Goal: Information Seeking & Learning: Compare options

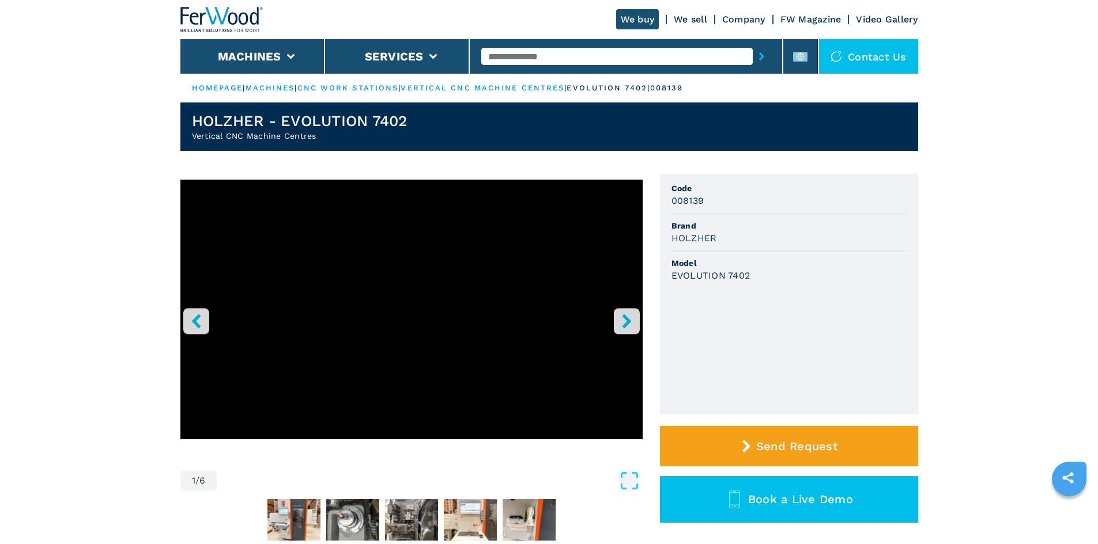
drag, startPoint x: 733, startPoint y: 361, endPoint x: 675, endPoint y: 362, distance: 58.2
click at [732, 361] on ul "Code 008139 Brand HOLZHER Model EVOLUTION 7402" at bounding box center [789, 294] width 258 height 241
click at [550, 58] on input "text" at bounding box center [616, 56] width 271 height 17
paste input "******"
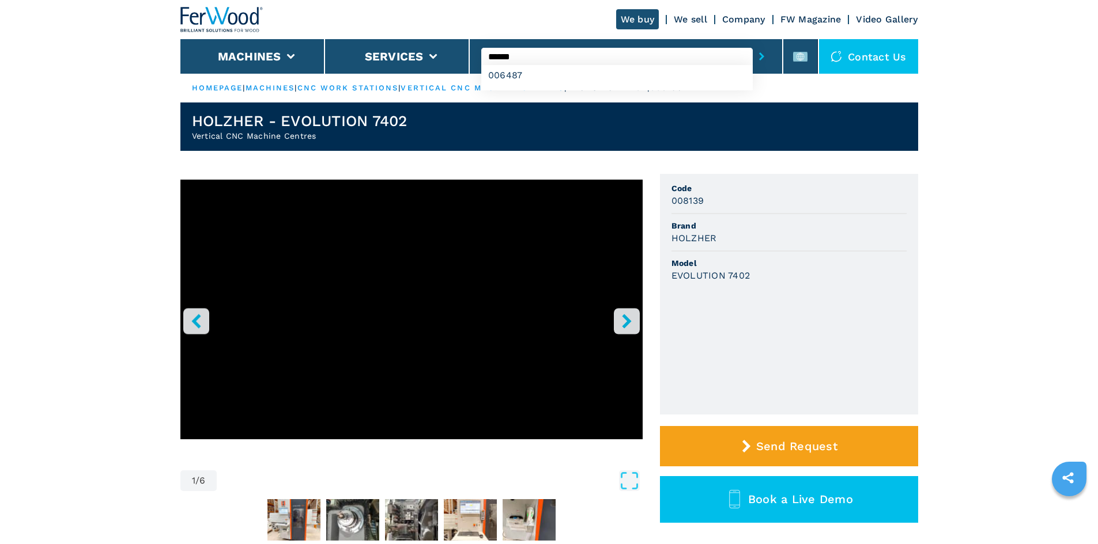
type input "******"
click at [759, 55] on icon "submit-button" at bounding box center [761, 56] width 5 height 8
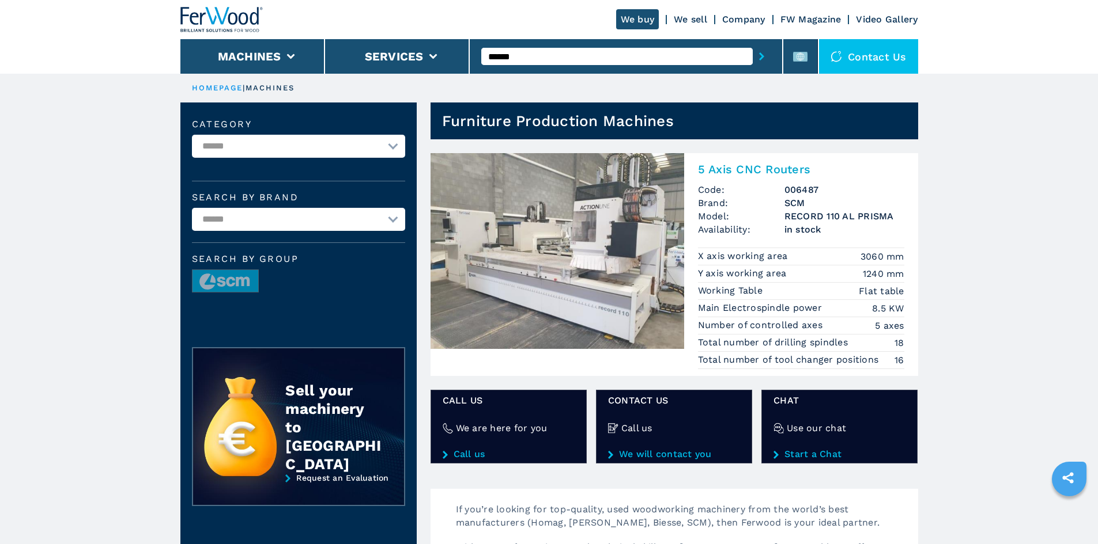
click at [768, 169] on h2 "5 Axis CNC Routers" at bounding box center [801, 169] width 206 height 14
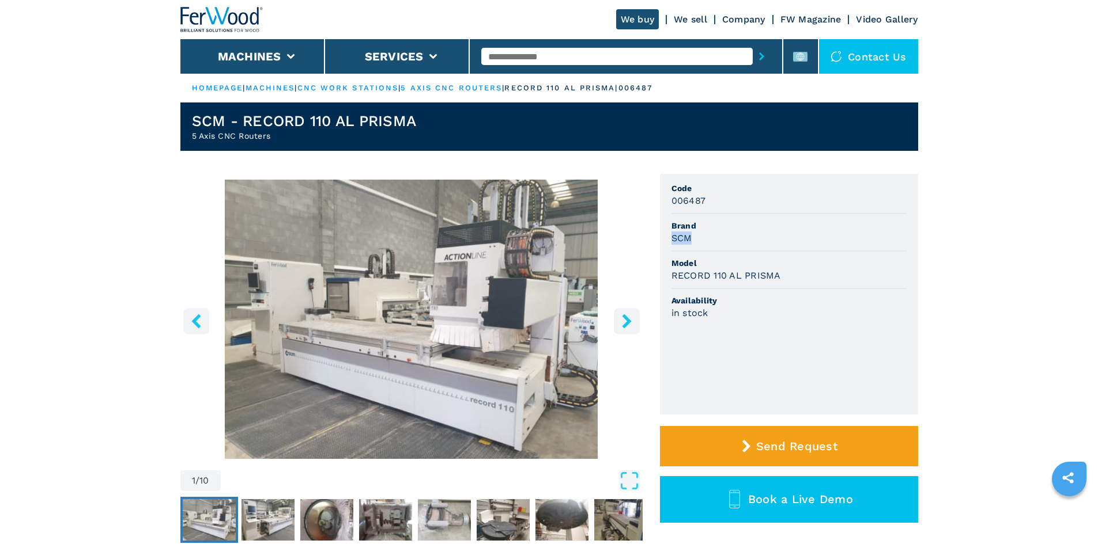
drag, startPoint x: 671, startPoint y: 241, endPoint x: 731, endPoint y: 239, distance: 59.4
click at [730, 239] on div "SCM" at bounding box center [788, 238] width 235 height 13
copy h3 "SCM"
click at [714, 276] on h3 "RECORD 110 AL PRISMA" at bounding box center [725, 275] width 109 height 13
drag, startPoint x: 671, startPoint y: 277, endPoint x: 784, endPoint y: 281, distance: 113.6
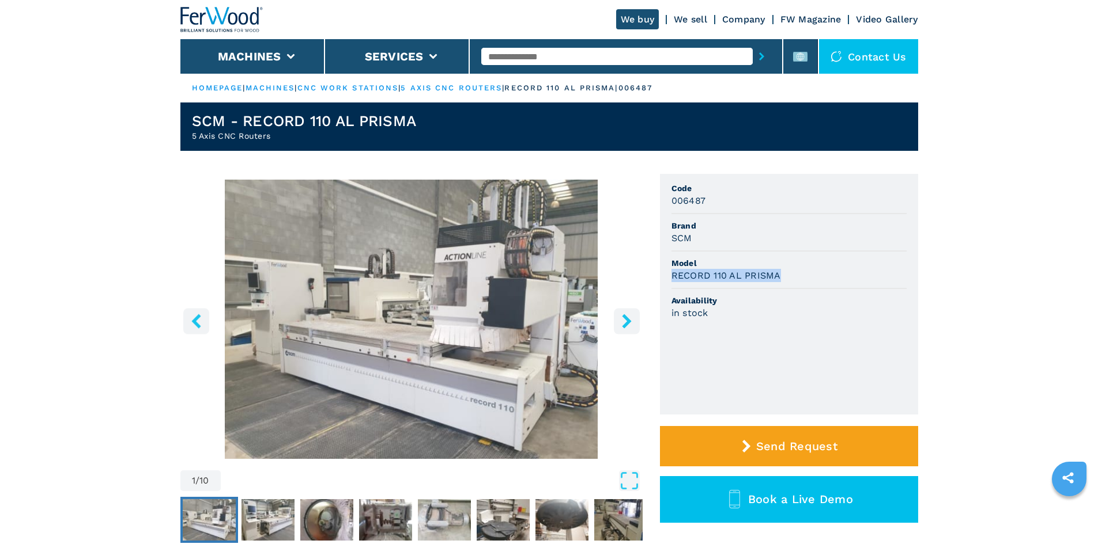
click at [784, 281] on div "RECORD 110 AL PRISMA" at bounding box center [788, 275] width 235 height 13
copy h3 "RECORD 110 AL PRISMA"
click at [737, 276] on h3 "RECORD 110 AL PRISMA" at bounding box center [725, 275] width 109 height 13
drag, startPoint x: 720, startPoint y: 220, endPoint x: 666, endPoint y: 191, distance: 61.1
click at [718, 220] on li "Brand SCM" at bounding box center [788, 232] width 235 height 37
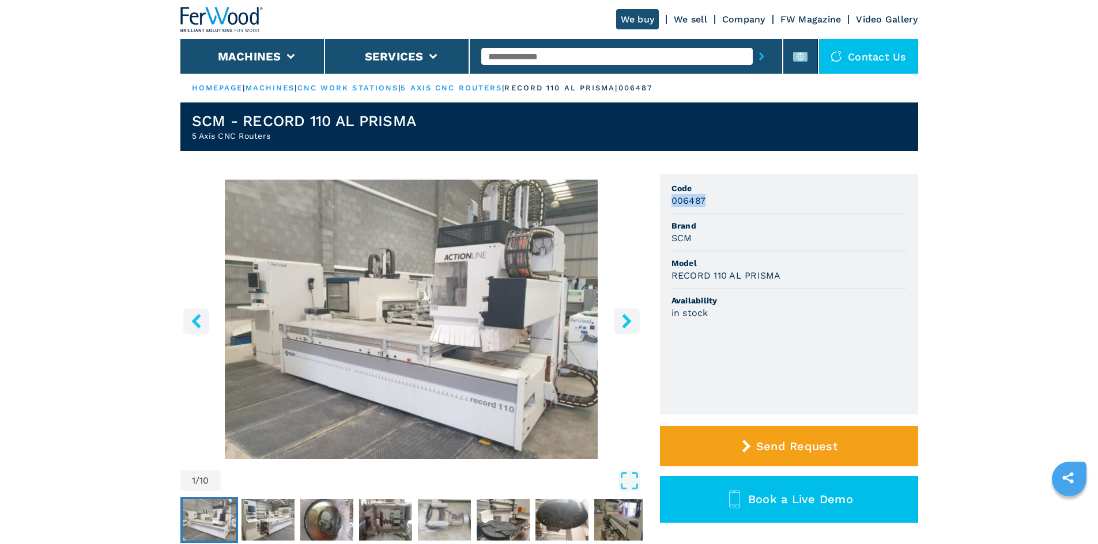
drag, startPoint x: 671, startPoint y: 200, endPoint x: 718, endPoint y: 207, distance: 48.4
click at [718, 207] on li "Code 006487" at bounding box center [788, 195] width 235 height 37
copy h3 "006487"
click at [604, 57] on input "text" at bounding box center [616, 56] width 271 height 17
paste input "******"
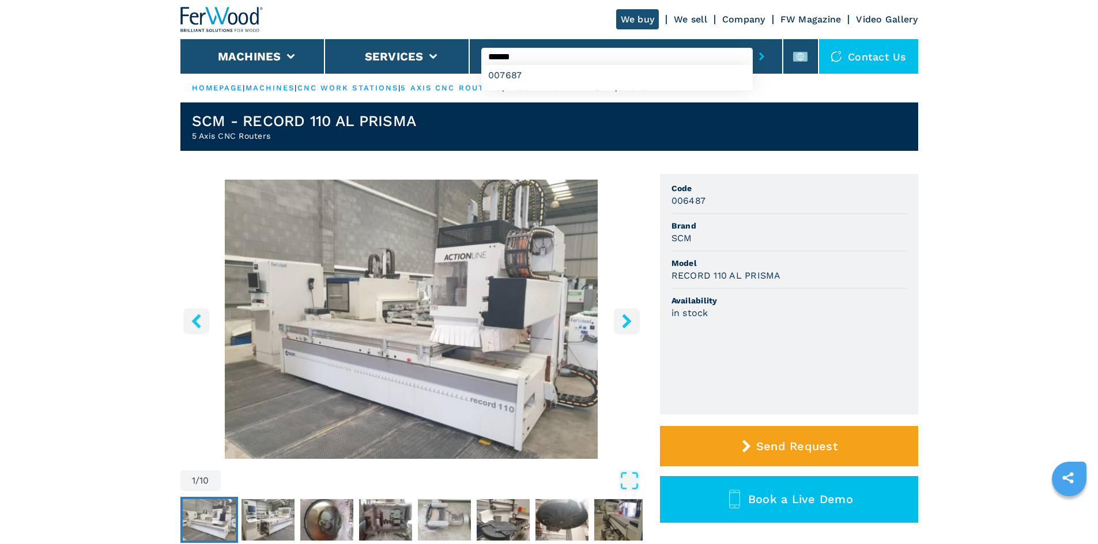
type input "******"
click at [752, 43] on button "submit-button" at bounding box center [761, 56] width 18 height 27
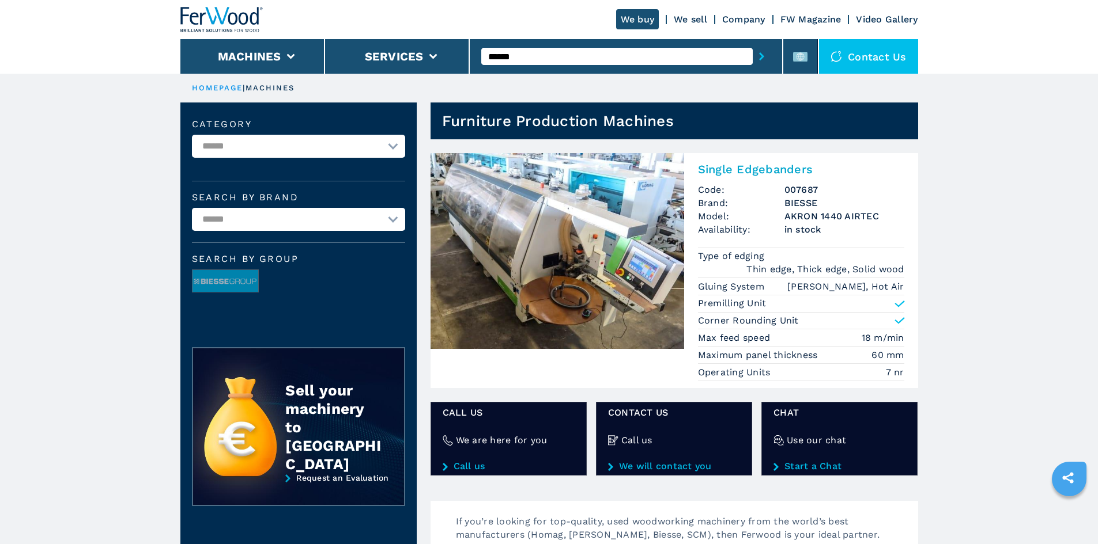
click at [755, 169] on h2 "Single Edgebanders" at bounding box center [801, 169] width 206 height 14
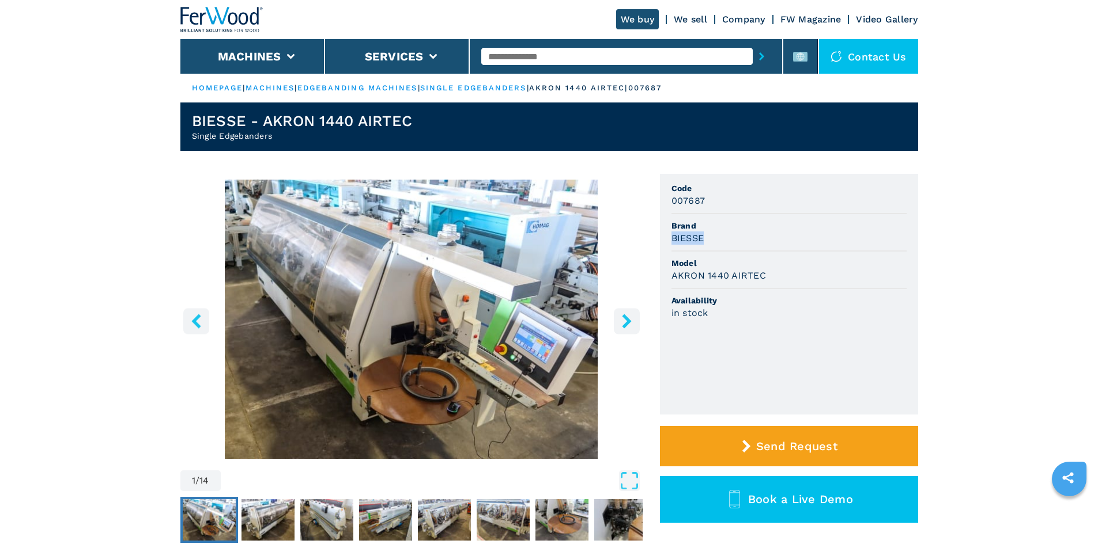
drag, startPoint x: 671, startPoint y: 239, endPoint x: 704, endPoint y: 240, distance: 33.5
click at [704, 240] on h3 "BIESSE" at bounding box center [687, 238] width 33 height 13
copy h3 "BIESSE"
click at [705, 237] on div "BIESSE" at bounding box center [788, 238] width 235 height 13
drag, startPoint x: 706, startPoint y: 239, endPoint x: 655, endPoint y: 240, distance: 51.3
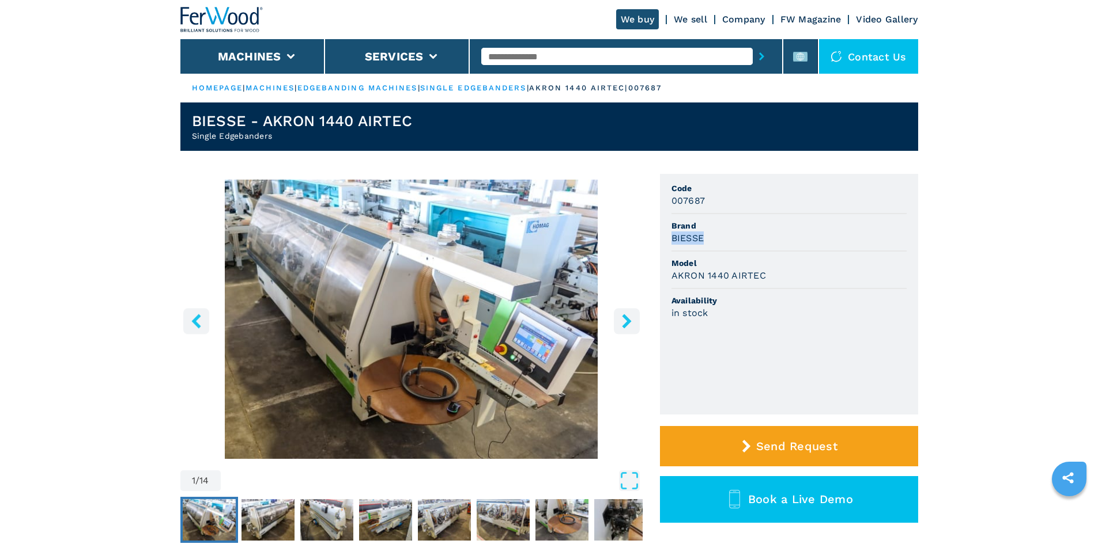
click at [655, 240] on div "1 / 14 Unit Measure ****** ******** Code 007687 Brand BIESSE Model AKRON 1440 A…" at bounding box center [549, 376] width 738 height 404
copy h3 "BIESSE"
click at [807, 304] on span "Availability" at bounding box center [788, 301] width 235 height 12
drag, startPoint x: 672, startPoint y: 278, endPoint x: 820, endPoint y: 298, distance: 150.1
click at [820, 298] on ul "Code 007687 Brand BIESSE Model AKRON 1440 AIRTEC Availability in stock" at bounding box center [789, 294] width 258 height 241
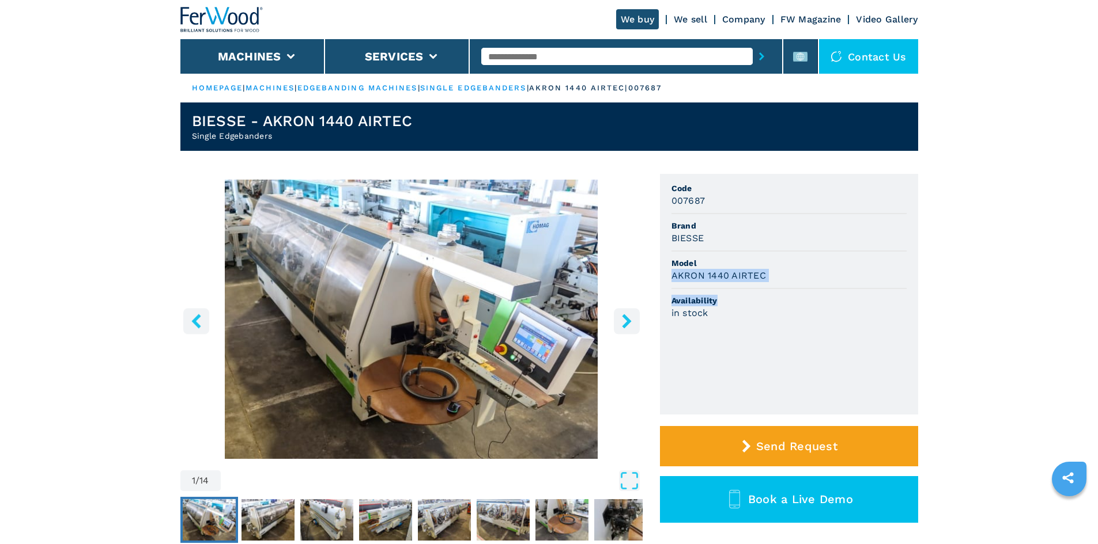
click at [769, 271] on div "AKRON 1440 AIRTEC" at bounding box center [788, 275] width 235 height 13
click at [762, 285] on li "Model AKRON 1440 AIRTEC" at bounding box center [788, 270] width 235 height 37
click at [727, 238] on div "BIESSE" at bounding box center [788, 238] width 235 height 13
drag, startPoint x: 671, startPoint y: 277, endPoint x: 780, endPoint y: 286, distance: 109.3
click at [780, 286] on li "Model AKRON 1440 AIRTEC" at bounding box center [788, 270] width 235 height 37
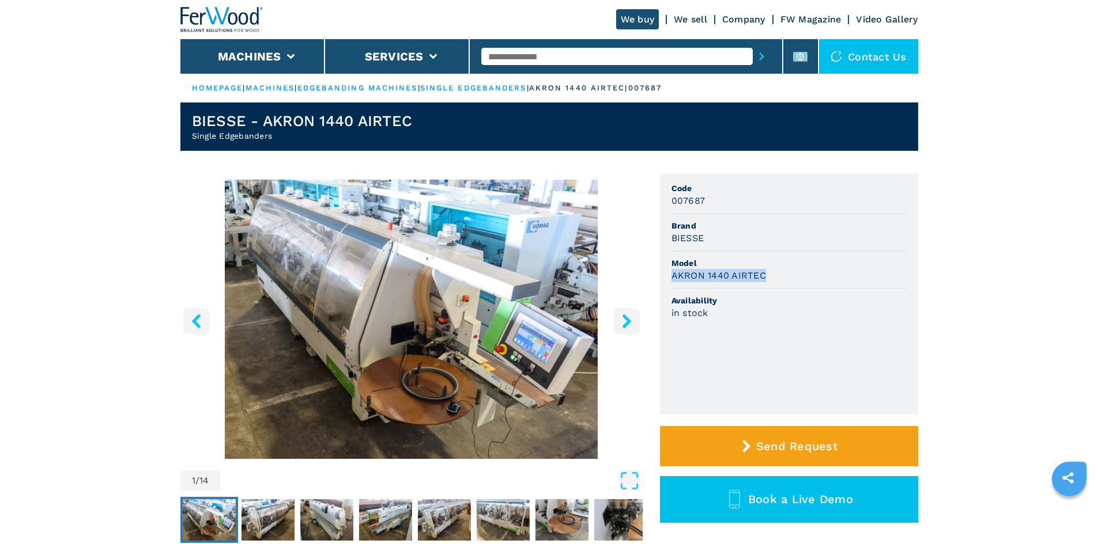
copy h3 "AKRON 1440 AIRTEC"
click at [728, 254] on li "Model AKRON 1440 AIRTEC" at bounding box center [788, 270] width 235 height 37
drag, startPoint x: 672, startPoint y: 201, endPoint x: 712, endPoint y: 209, distance: 40.6
click at [712, 209] on li "Code 007687" at bounding box center [788, 195] width 235 height 37
copy h3 "007687"
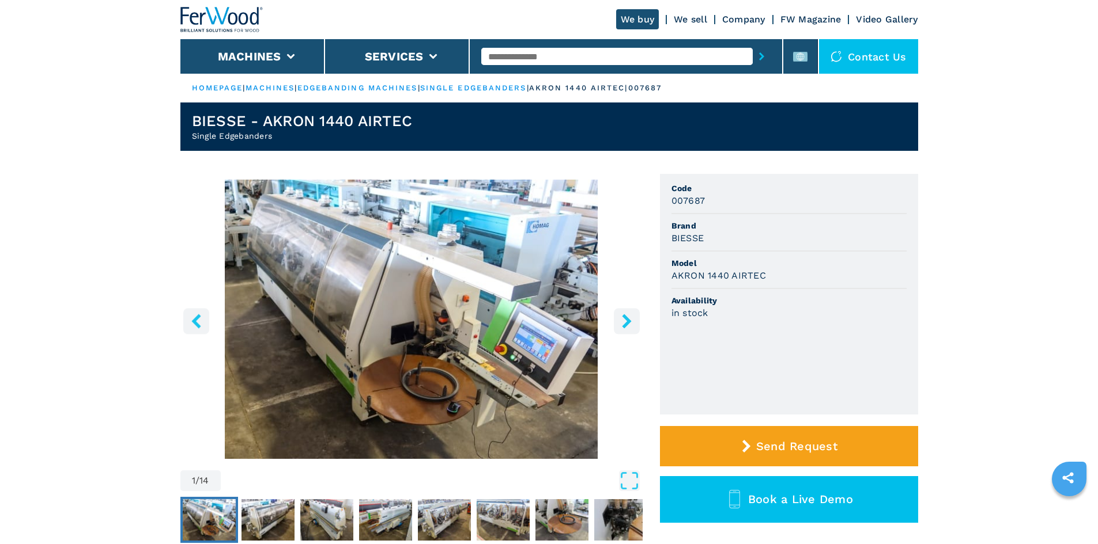
click at [585, 50] on input "text" at bounding box center [616, 56] width 271 height 17
drag, startPoint x: 573, startPoint y: 64, endPoint x: 564, endPoint y: 65, distance: 9.9
click at [570, 65] on div at bounding box center [625, 56] width 289 height 27
paste input "******"
type input "******"
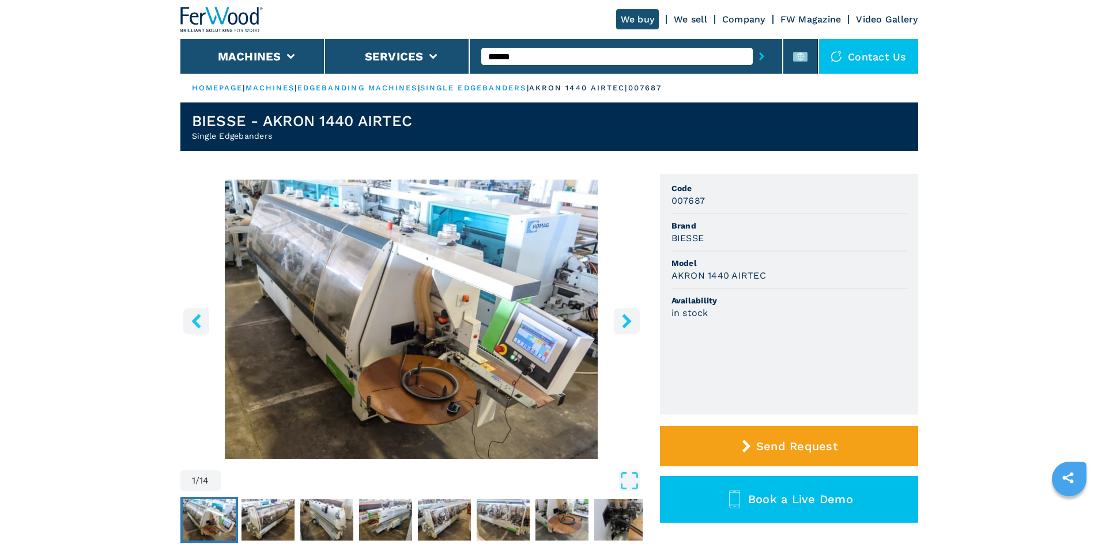
click at [759, 55] on icon "submit-button" at bounding box center [761, 56] width 5 height 8
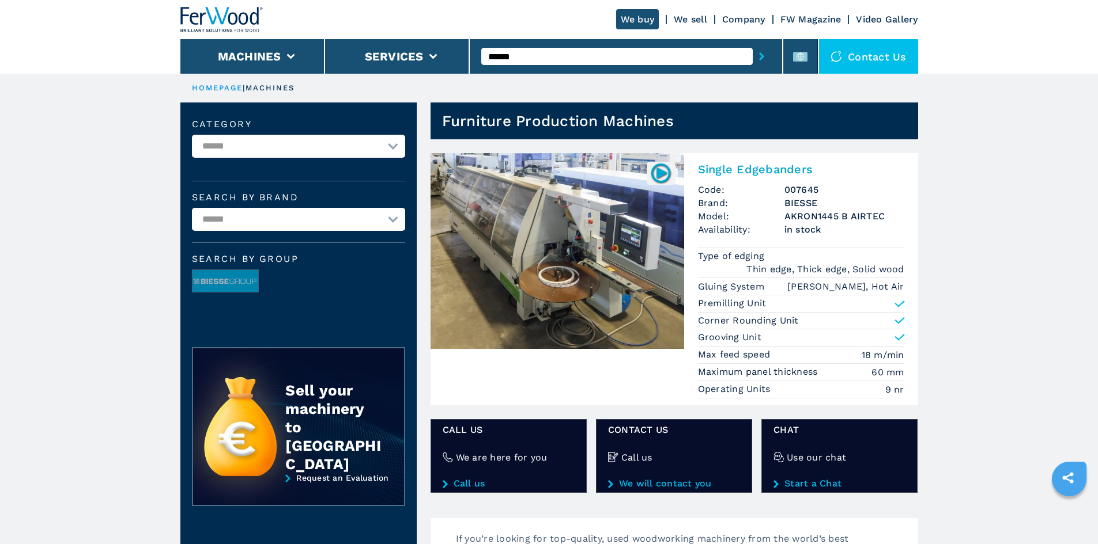
click at [779, 168] on h2 "Single Edgebanders" at bounding box center [801, 169] width 206 height 14
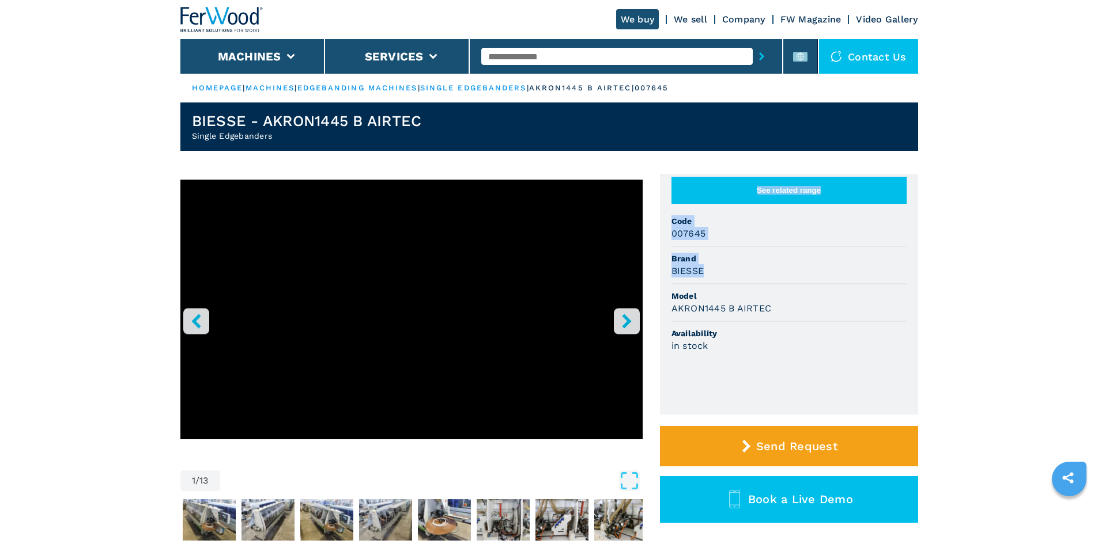
drag, startPoint x: 705, startPoint y: 279, endPoint x: 644, endPoint y: 275, distance: 60.6
click at [644, 275] on div "1 / 13 Unit Measure ****** ******** See related range Code 007645 Brand BIESSE …" at bounding box center [549, 376] width 738 height 404
click at [758, 285] on li "Brand BIESSE" at bounding box center [788, 265] width 235 height 37
drag, startPoint x: 706, startPoint y: 279, endPoint x: 672, endPoint y: 285, distance: 34.0
click at [672, 278] on div "BIESSE" at bounding box center [788, 270] width 235 height 13
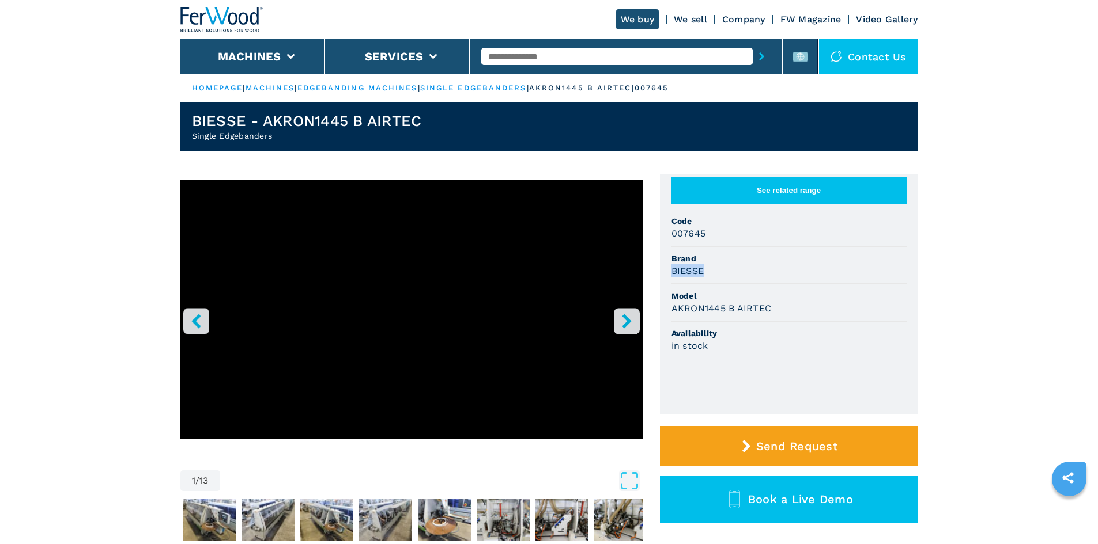
copy h3 "BIESSE"
click at [754, 302] on span "Model" at bounding box center [788, 296] width 235 height 12
drag, startPoint x: 671, startPoint y: 319, endPoint x: 810, endPoint y: 320, distance: 138.3
click at [810, 315] on div "AKRON1445 B AIRTEC" at bounding box center [788, 308] width 235 height 13
copy h3 "AKRON1445 B AIRTEC"
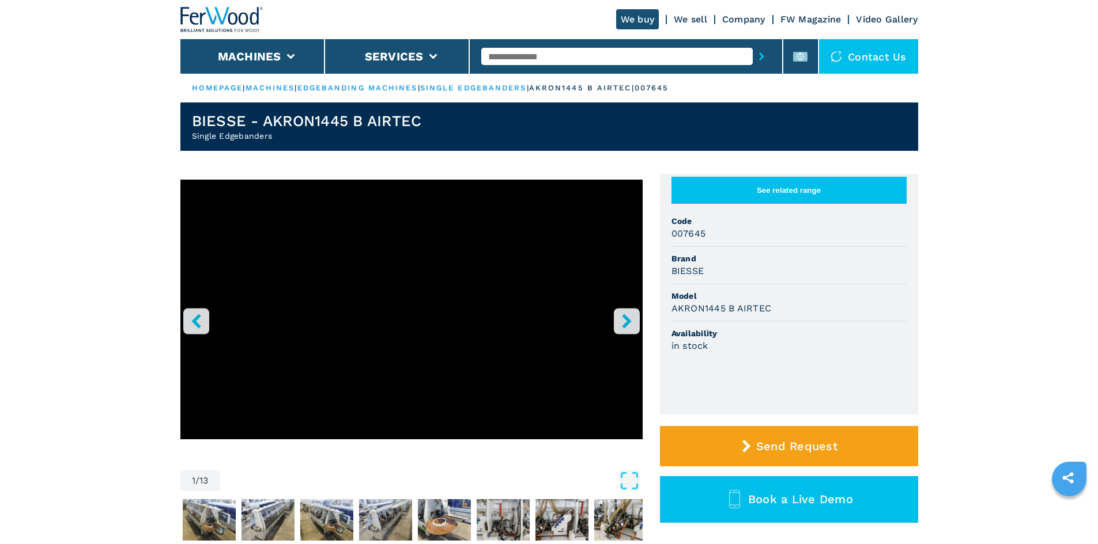
click at [715, 260] on li "Brand BIESSE" at bounding box center [788, 265] width 235 height 37
drag, startPoint x: 708, startPoint y: 247, endPoint x: 659, endPoint y: 245, distance: 48.4
click at [660, 245] on ul "See related range Code 007645 Brand BIESSE Model AKRON1445 B AIRTEC Availabilit…" at bounding box center [789, 294] width 258 height 241
copy h3 "007645"
click at [797, 294] on ul "See related range Code 007645 Brand BIESSE Model AKRON1445 B AIRTEC Availabilit…" at bounding box center [789, 294] width 258 height 241
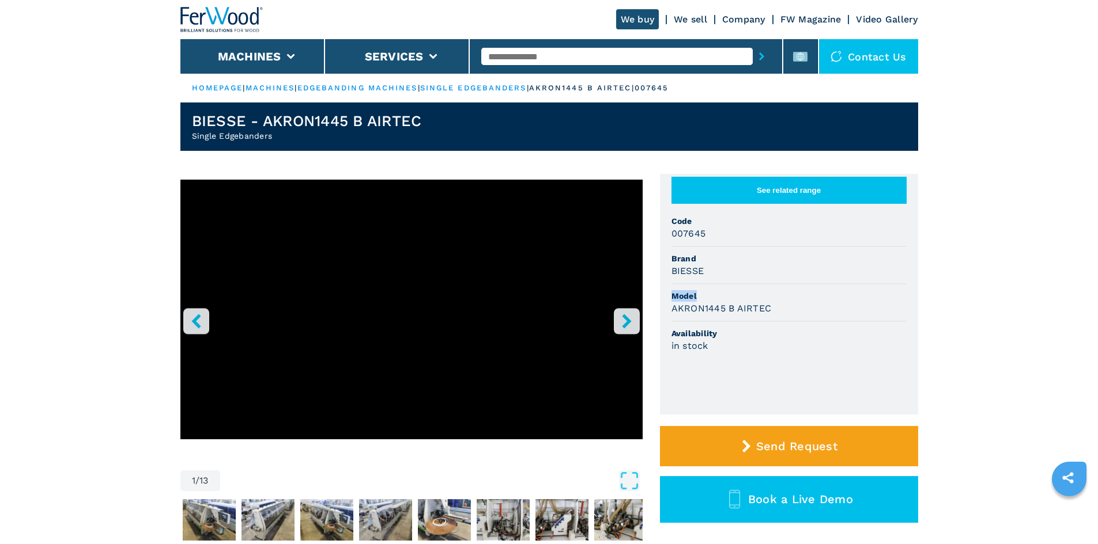
click at [755, 302] on span "Model" at bounding box center [788, 296] width 235 height 12
